Goal: Task Accomplishment & Management: Complete application form

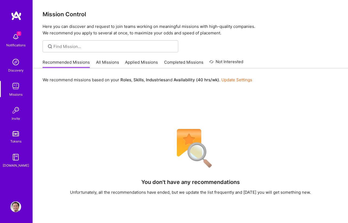
click at [14, 39] on img at bounding box center [15, 36] width 11 height 11
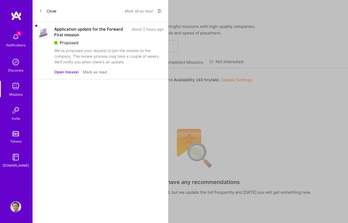
click at [59, 71] on button "Open mission" at bounding box center [66, 72] width 24 height 6
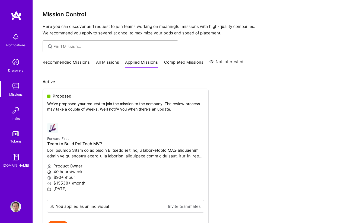
click at [17, 139] on div "Tokens" at bounding box center [15, 142] width 11 height 6
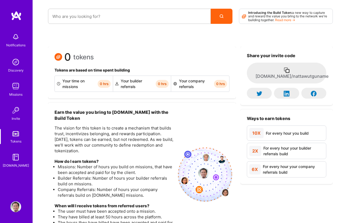
click at [18, 165] on div "[DOMAIN_NAME]" at bounding box center [16, 166] width 26 height 6
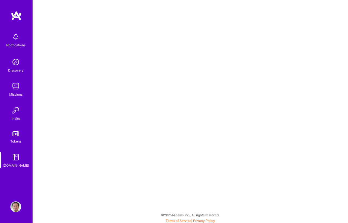
click at [14, 210] on img at bounding box center [15, 206] width 11 height 11
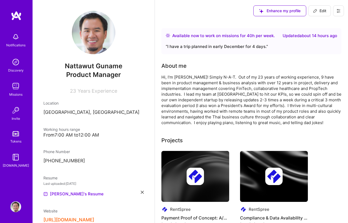
click at [340, 12] on icon at bounding box center [338, 10] width 3 height 3
click at [332, 22] on button "Settings" at bounding box center [323, 23] width 41 height 14
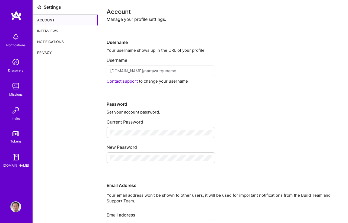
click at [56, 30] on div "Interviews" at bounding box center [65, 30] width 65 height 11
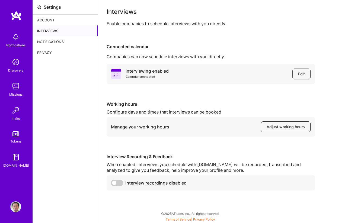
click at [289, 122] on button "Adjust working hours" at bounding box center [286, 126] width 50 height 11
click at [19, 210] on img at bounding box center [15, 206] width 11 height 11
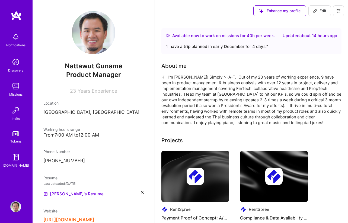
click at [17, 209] on img at bounding box center [15, 206] width 11 height 11
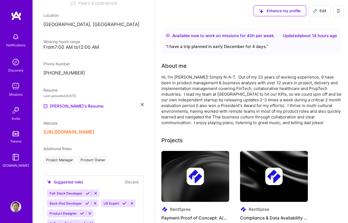
scroll to position [91, 0]
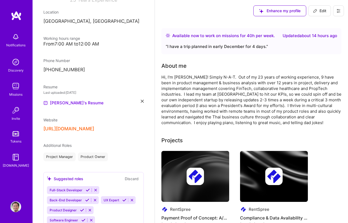
click at [338, 11] on icon at bounding box center [338, 11] width 4 height 4
click at [328, 23] on button "Settings" at bounding box center [323, 23] width 41 height 14
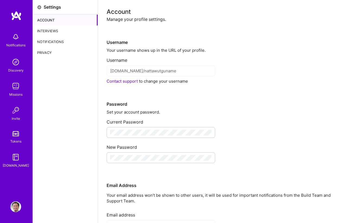
click at [50, 31] on div "Interviews" at bounding box center [65, 30] width 65 height 11
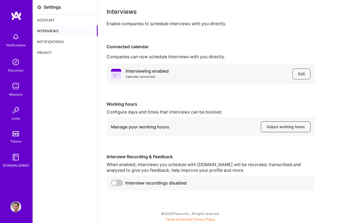
click at [274, 128] on span "Adjust working hours" at bounding box center [286, 126] width 38 height 5
click at [17, 89] on img at bounding box center [15, 86] width 11 height 11
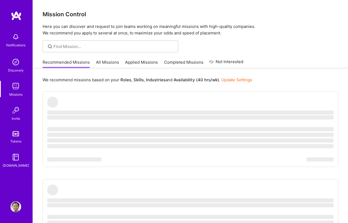
click at [145, 62] on link "Applied Missions" at bounding box center [141, 63] width 33 height 9
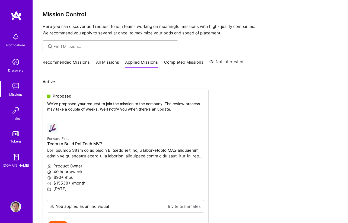
click at [65, 62] on link "Recommended Missions" at bounding box center [66, 63] width 47 height 9
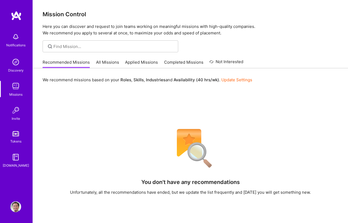
click at [140, 62] on link "Applied Missions" at bounding box center [141, 63] width 33 height 9
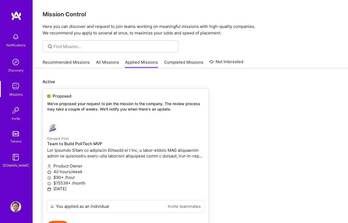
click at [152, 150] on p at bounding box center [125, 153] width 157 height 11
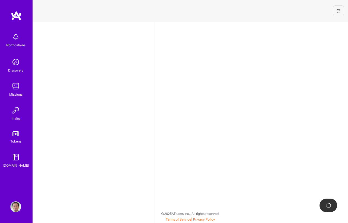
select select "TH"
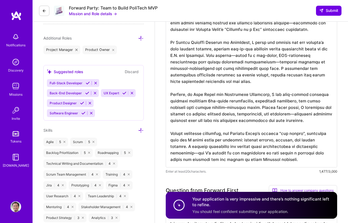
scroll to position [192, 0]
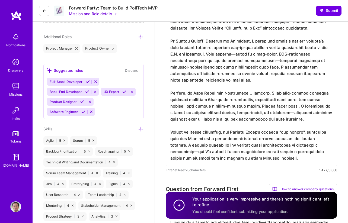
click at [243, 136] on textarea at bounding box center [251, 87] width 171 height 158
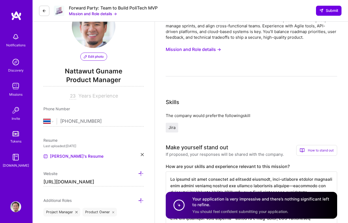
scroll to position [31, 0]
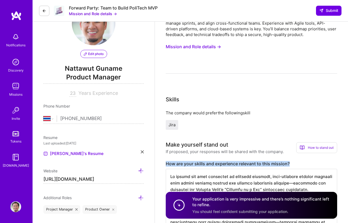
drag, startPoint x: 289, startPoint y: 164, endPoint x: 159, endPoint y: 159, distance: 130.5
copy label "How are your skills and experience relevant to this mission?"
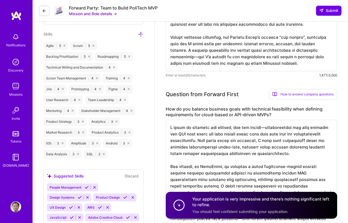
scroll to position [287, 0]
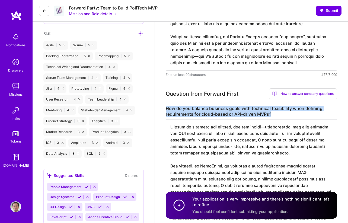
drag, startPoint x: 276, startPoint y: 116, endPoint x: 166, endPoint y: 109, distance: 109.8
click at [166, 109] on label "How do you balance business goals with technical feasibility when defining requ…" at bounding box center [251, 111] width 171 height 11
copy label "How do you balance business goals with technical feasibility when defining requ…"
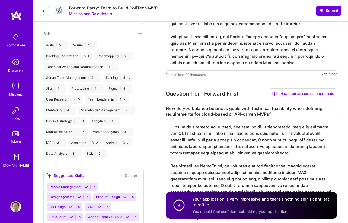
click at [224, 149] on textarea at bounding box center [251, 201] width 171 height 165
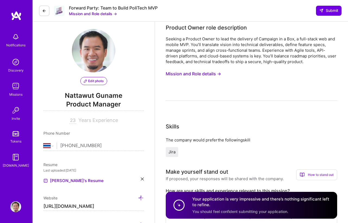
scroll to position [0, 0]
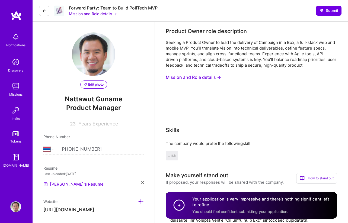
click at [187, 76] on button "Mission and Role details →" at bounding box center [193, 77] width 55 height 10
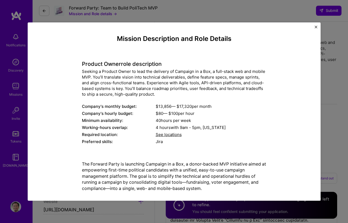
click at [177, 74] on div "Seeking a Product Owner to lead the delivery of Campaign in a Box, a full-stack…" at bounding box center [174, 83] width 184 height 28
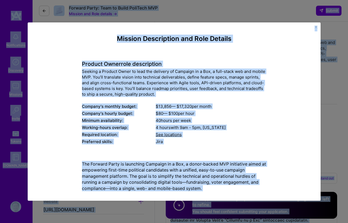
copy body "Notifications Discovery Missions Invite Tokens A.Guide Profile Close Show all n…"
click at [149, 57] on div "Product Owner role description Seeking a Product Owner to lead the delivery of …" at bounding box center [174, 99] width 184 height 92
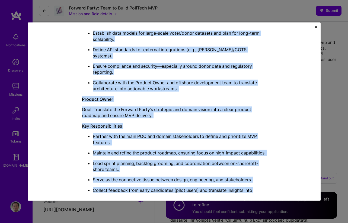
scroll to position [319, 0]
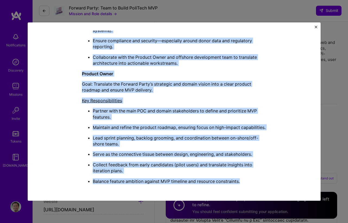
drag, startPoint x: 119, startPoint y: 37, endPoint x: 178, endPoint y: 200, distance: 173.7
click at [178, 200] on div "Mission Description and Role Details Product Owner role description Seeking a P…" at bounding box center [174, 111] width 293 height 178
copy div "Mission Description and Role Details Product Owner role description Seeking a P…"
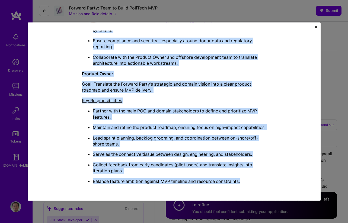
scroll to position [55, 0]
click at [315, 26] on img "Close" at bounding box center [316, 26] width 3 height 3
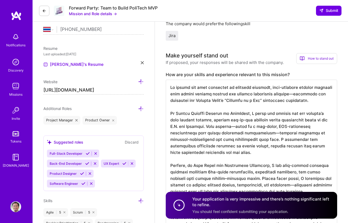
scroll to position [120, 0]
click at [73, 66] on link "[PERSON_NAME]'s Resume" at bounding box center [73, 65] width 60 height 7
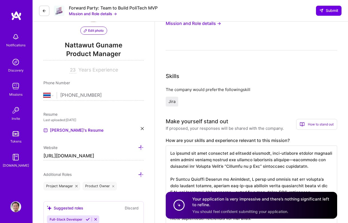
scroll to position [0, 0]
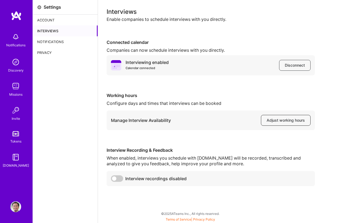
click at [271, 120] on span "Adjust working hours" at bounding box center [286, 120] width 38 height 5
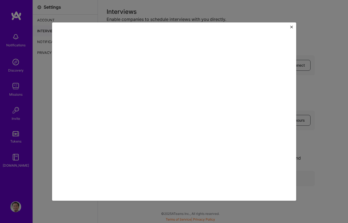
click at [291, 25] on div at bounding box center [174, 111] width 244 height 178
click at [291, 26] on img "Close" at bounding box center [291, 26] width 3 height 3
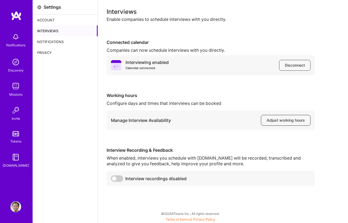
click at [277, 117] on button "Adjust working hours" at bounding box center [286, 120] width 50 height 11
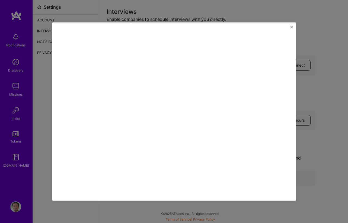
click at [291, 27] on img "Close" at bounding box center [291, 26] width 3 height 3
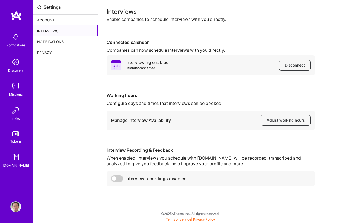
click at [20, 204] on img at bounding box center [15, 206] width 11 height 11
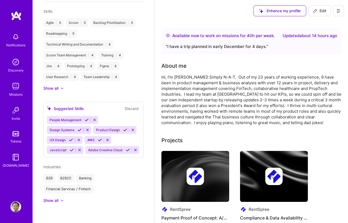
scroll to position [319, 0]
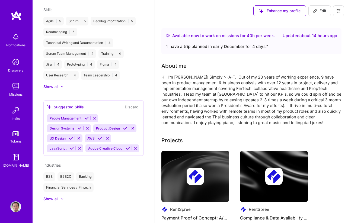
click at [18, 14] on img at bounding box center [16, 16] width 11 height 10
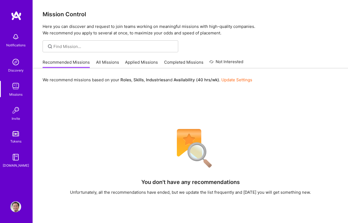
scroll to position [87, 0]
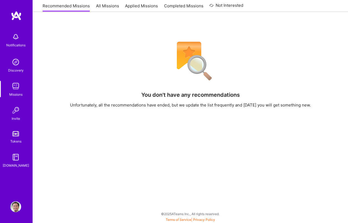
click at [18, 206] on img at bounding box center [15, 206] width 11 height 11
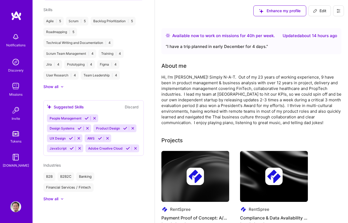
click at [340, 9] on icon at bounding box center [338, 11] width 4 height 4
click at [319, 48] on button "Log Out" at bounding box center [323, 51] width 41 height 14
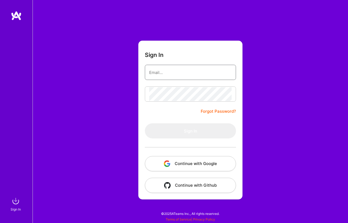
click at [177, 72] on input "email" at bounding box center [190, 73] width 82 height 14
type input "nguname@gmail.com"
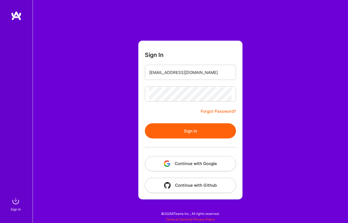
click at [180, 132] on button "Sign In" at bounding box center [190, 130] width 91 height 15
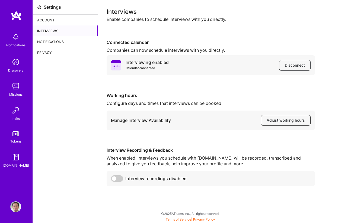
click at [282, 120] on span "Adjust working hours" at bounding box center [286, 120] width 38 height 5
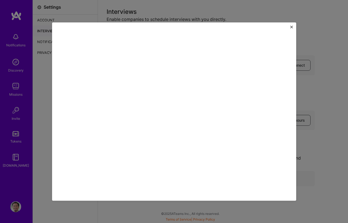
click at [292, 25] on img "Close" at bounding box center [291, 26] width 3 height 3
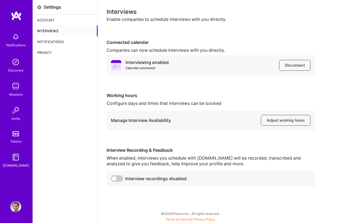
click at [119, 62] on icon at bounding box center [116, 65] width 10 height 10
click at [59, 41] on div "Notifications" at bounding box center [65, 41] width 65 height 11
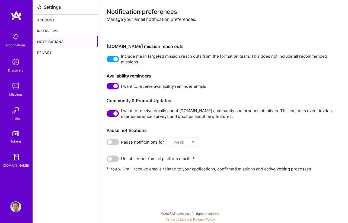
click at [50, 31] on div "Interviews" at bounding box center [65, 30] width 65 height 11
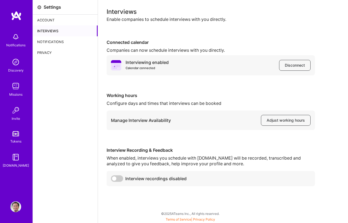
click at [52, 21] on div "Account" at bounding box center [65, 20] width 65 height 11
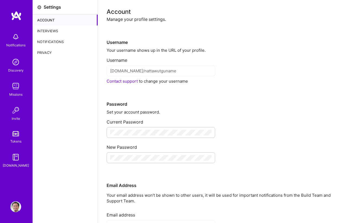
click at [46, 33] on div "Interviews" at bounding box center [65, 30] width 65 height 11
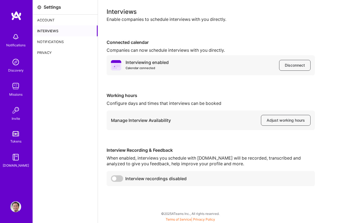
click at [138, 60] on div "Interviewing enabled Calendar connected" at bounding box center [147, 65] width 43 height 11
click at [282, 121] on span "Adjust working hours" at bounding box center [286, 120] width 38 height 5
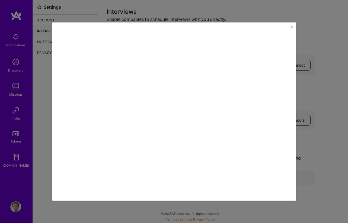
click at [291, 27] on img "Close" at bounding box center [291, 26] width 3 height 3
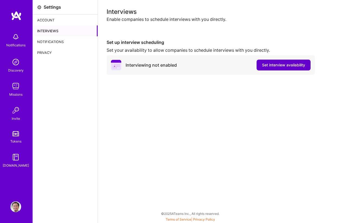
click at [262, 65] on span "Set interview availability" at bounding box center [283, 64] width 43 height 5
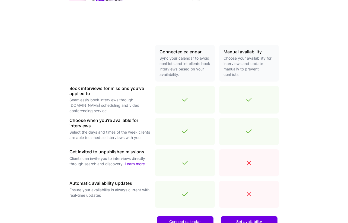
scroll to position [157, 0]
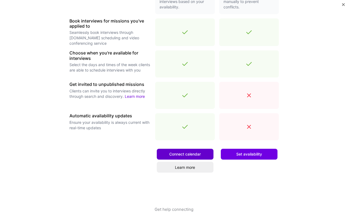
click at [190, 155] on span "Connect calendar" at bounding box center [184, 154] width 31 height 5
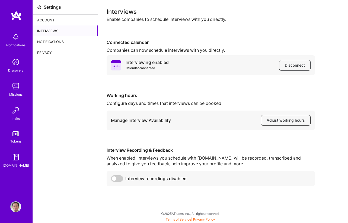
click at [268, 120] on span "Adjust working hours" at bounding box center [286, 120] width 38 height 5
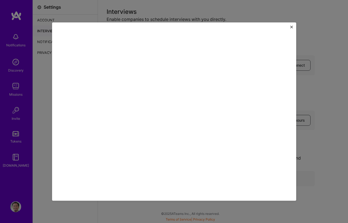
click at [291, 27] on img "Close" at bounding box center [291, 26] width 3 height 3
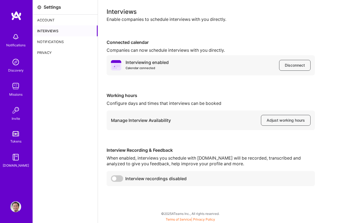
click at [13, 207] on img at bounding box center [15, 206] width 11 height 11
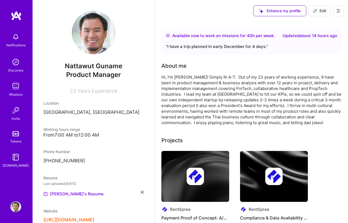
click at [310, 8] on button "Edit" at bounding box center [319, 10] width 23 height 11
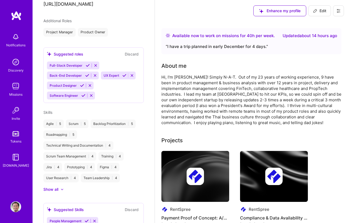
select select "TH"
select select "Right Now"
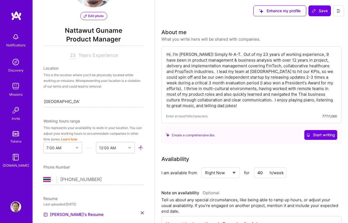
scroll to position [46, 0]
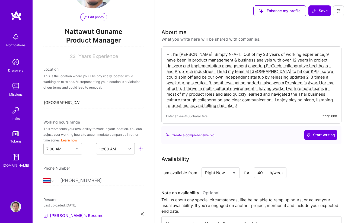
click at [342, 9] on button at bounding box center [338, 10] width 11 height 11
click at [329, 24] on button "Settings" at bounding box center [323, 23] width 41 height 14
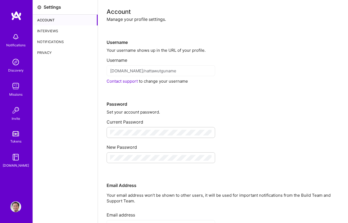
click at [62, 30] on div "Interviews" at bounding box center [65, 30] width 65 height 11
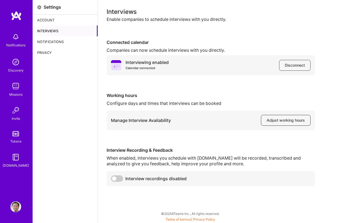
click at [284, 117] on button "Adjust working hours" at bounding box center [286, 120] width 50 height 11
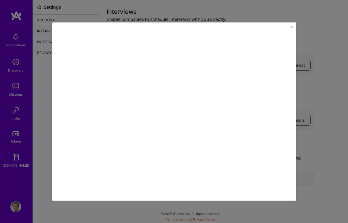
click at [291, 26] on img "Close" at bounding box center [291, 26] width 3 height 3
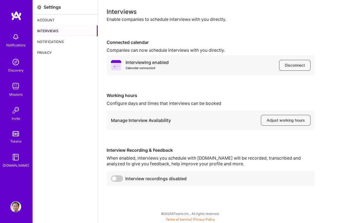
click at [17, 162] on img at bounding box center [15, 157] width 11 height 11
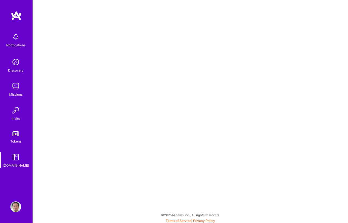
scroll to position [1, 0]
